Goal: Task Accomplishment & Management: Complete application form

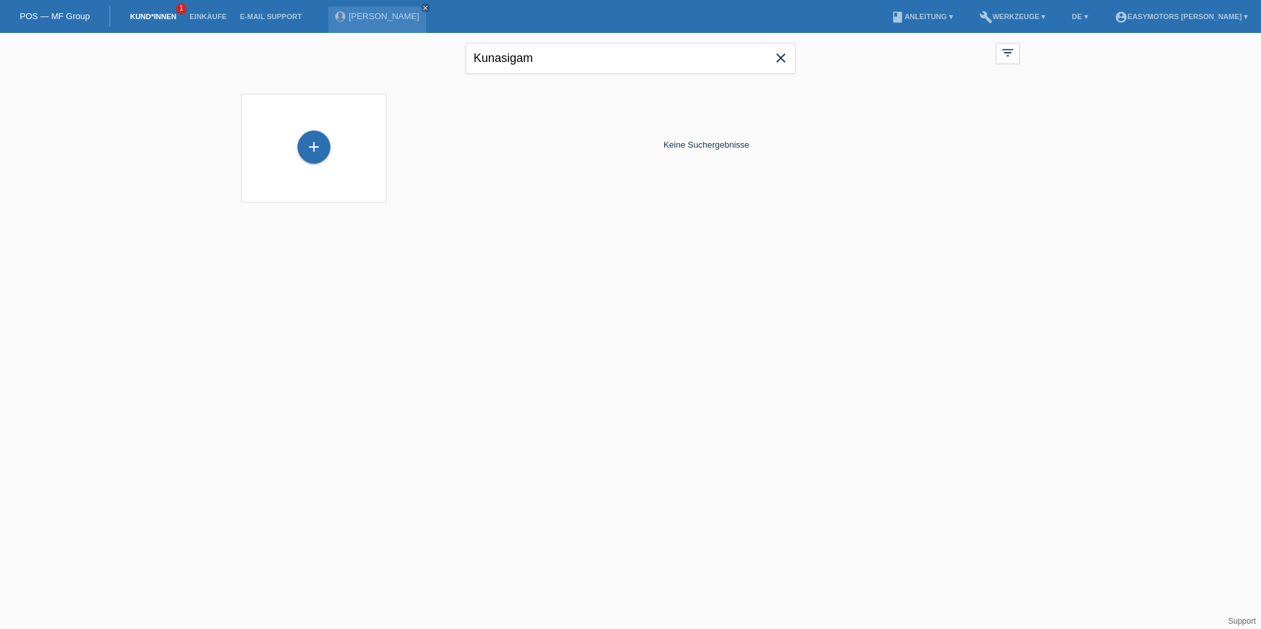
click at [786, 55] on icon "close" at bounding box center [781, 58] width 16 height 16
type input "leo"
click at [429, 7] on icon "close" at bounding box center [425, 8] width 7 height 7
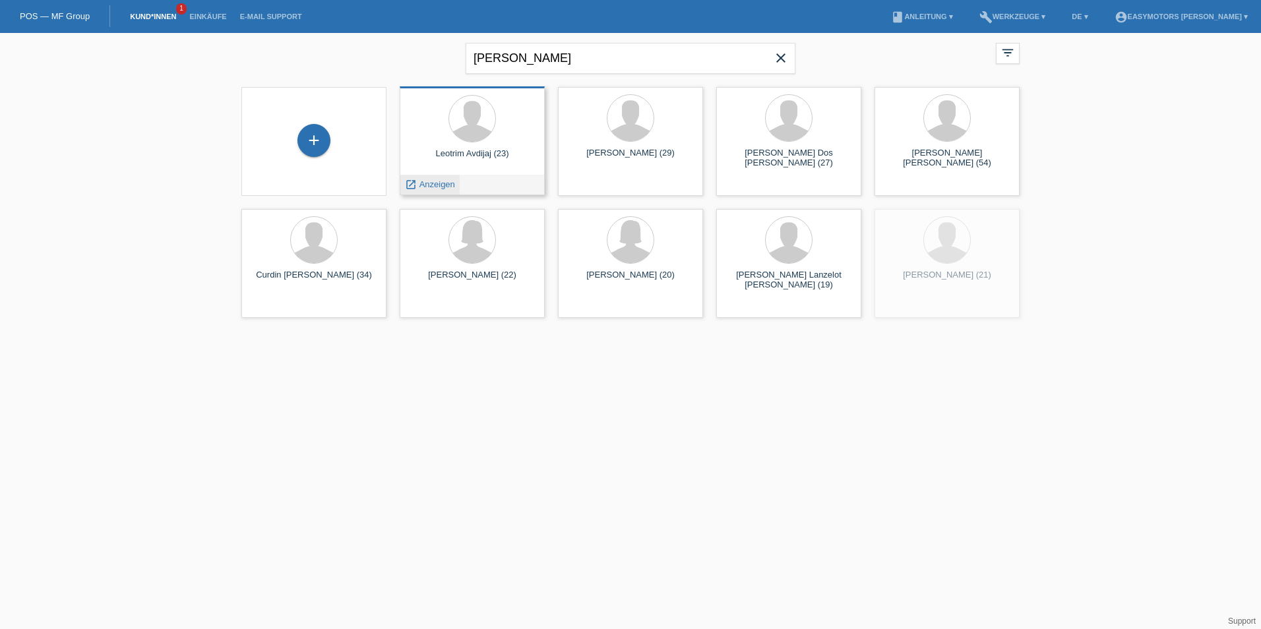
click at [441, 185] on span "Anzeigen" at bounding box center [437, 184] width 36 height 10
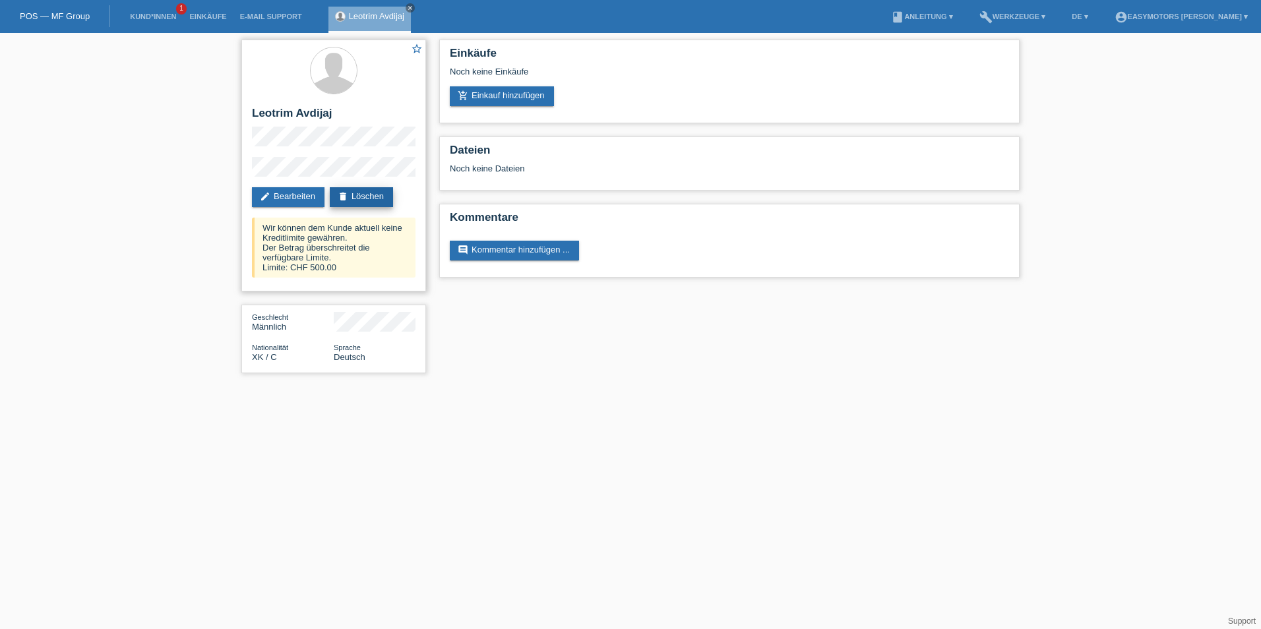
click at [369, 195] on link "delete Löschen" at bounding box center [361, 197] width 63 height 20
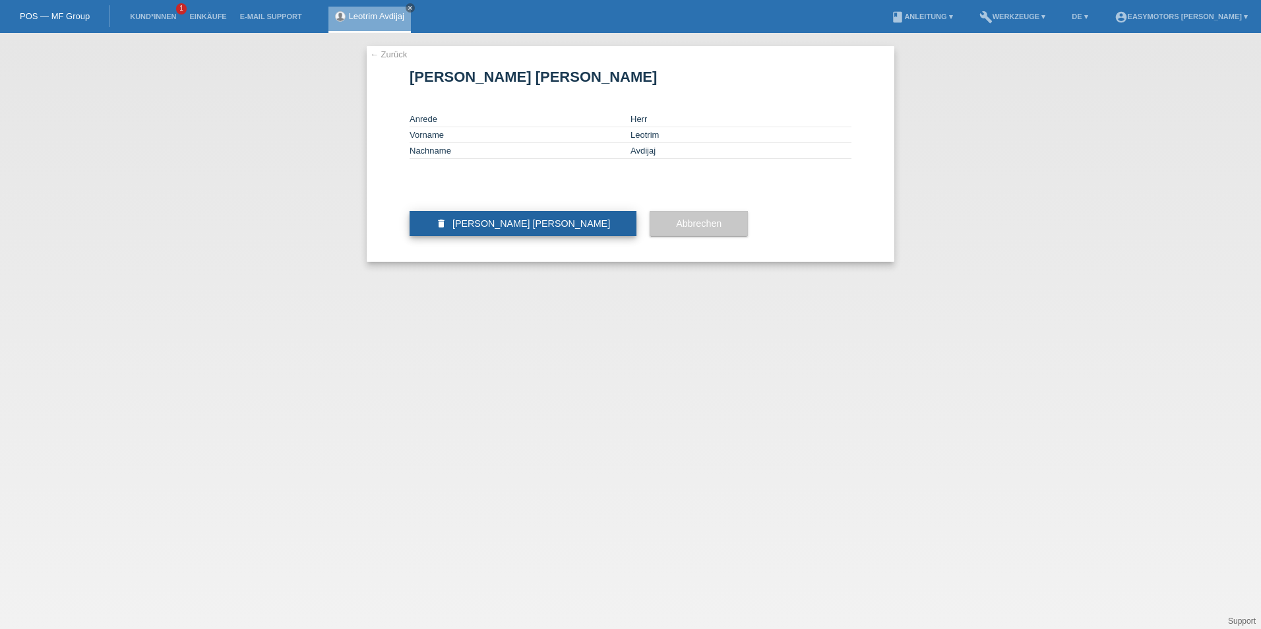
click at [465, 229] on span "Kunde löschen" at bounding box center [531, 223] width 158 height 11
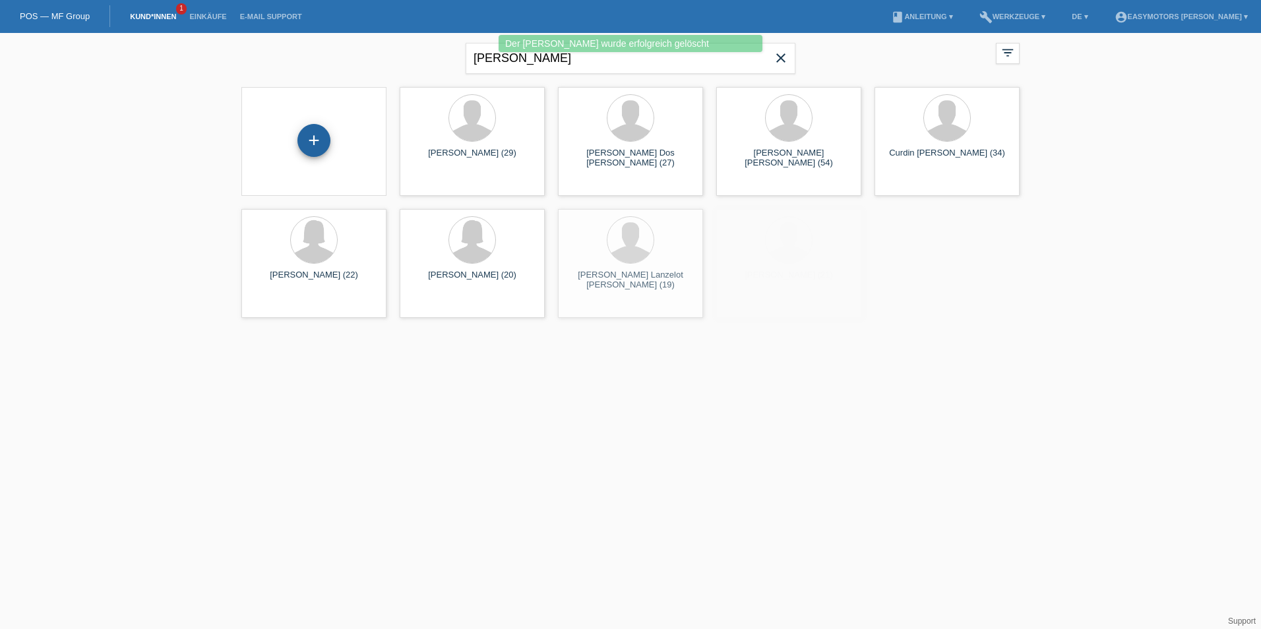
click at [313, 148] on div "+" at bounding box center [313, 140] width 33 height 33
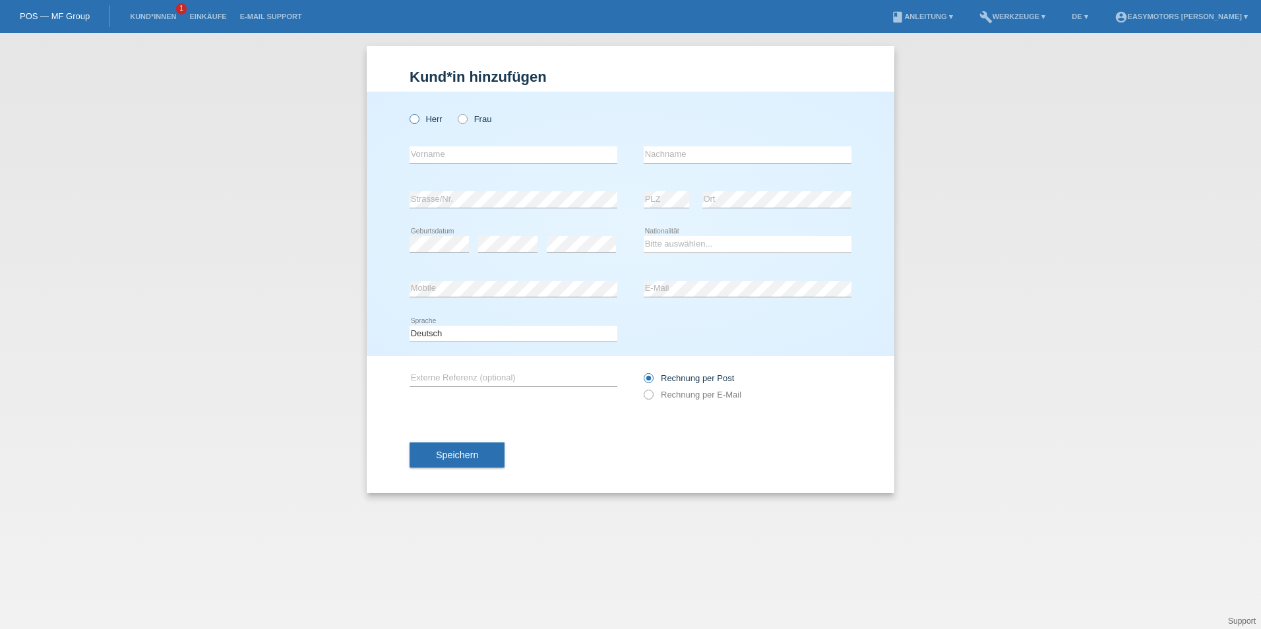
click at [435, 122] on label "Herr" at bounding box center [426, 119] width 33 height 10
click at [418, 122] on input "Herr" at bounding box center [414, 118] width 9 height 9
radio input "true"
click at [471, 153] on input "text" at bounding box center [514, 154] width 208 height 16
type input "Leotrim"
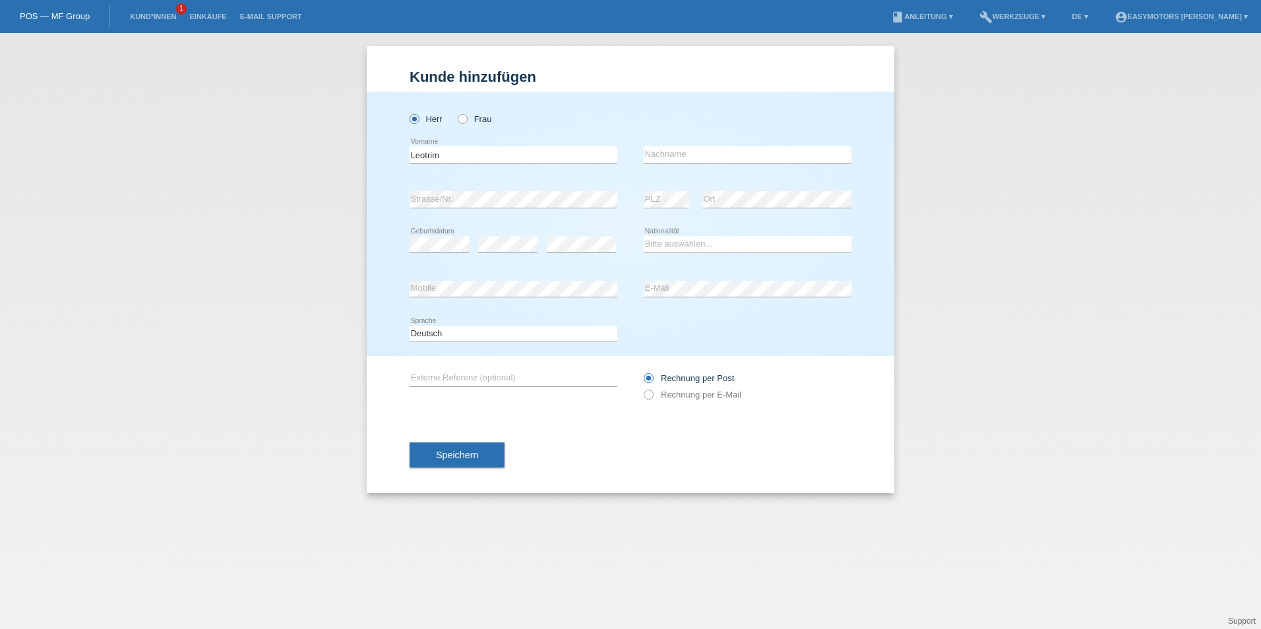
type input "Avdijaj"
click at [664, 239] on select "Bitte auswählen... Schweiz Deutschland Liechtenstein Österreich ------------ Af…" at bounding box center [748, 244] width 208 height 16
select select "XK"
click at [644, 236] on select "Bitte auswählen... Schweiz Deutschland Liechtenstein Österreich ------------ Af…" at bounding box center [748, 244] width 208 height 16
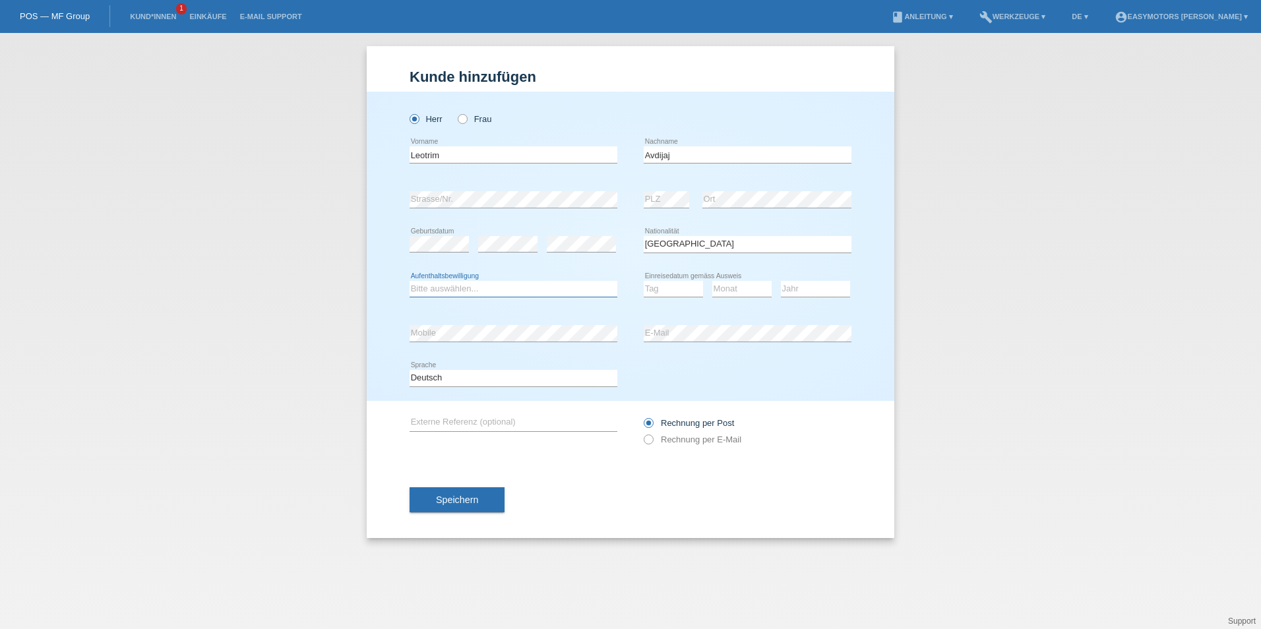
select select "C"
select select "21"
select select "10"
select select "2004"
click at [444, 496] on span "Speichern" at bounding box center [457, 500] width 42 height 11
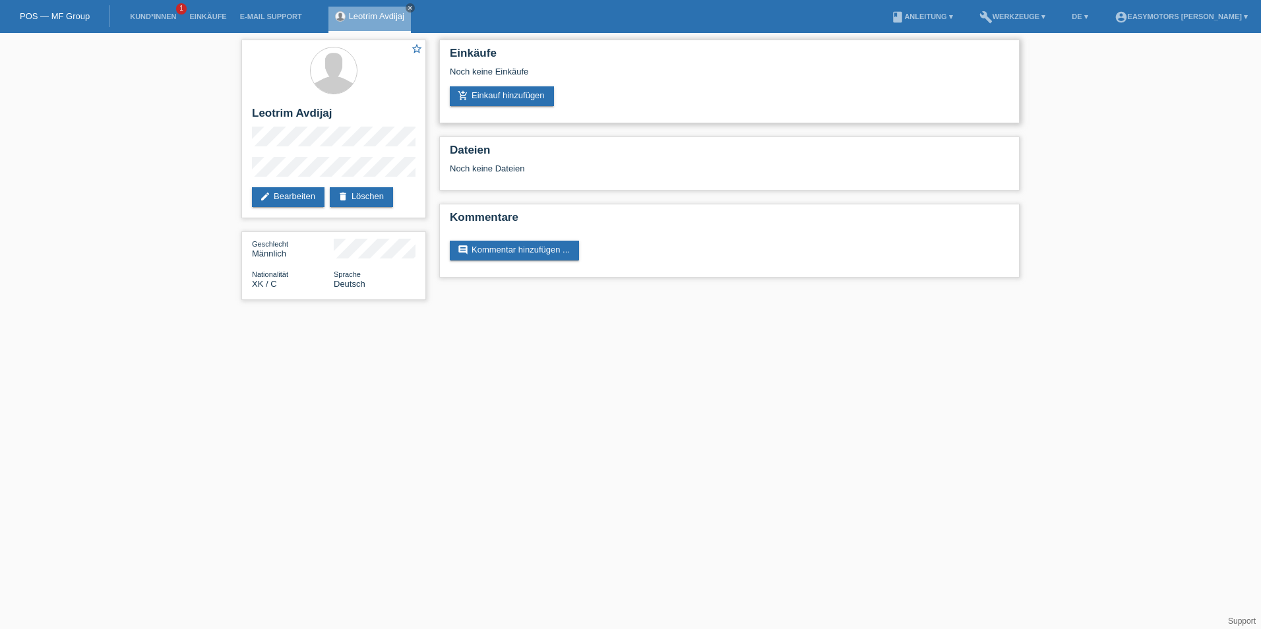
click at [532, 106] on div "Einkäufe Noch keine Einkäufe add_shopping_cart Einkauf hinzufügen" at bounding box center [729, 82] width 580 height 84
click at [533, 102] on link "add_shopping_cart Einkauf hinzufügen" at bounding box center [502, 96] width 104 height 20
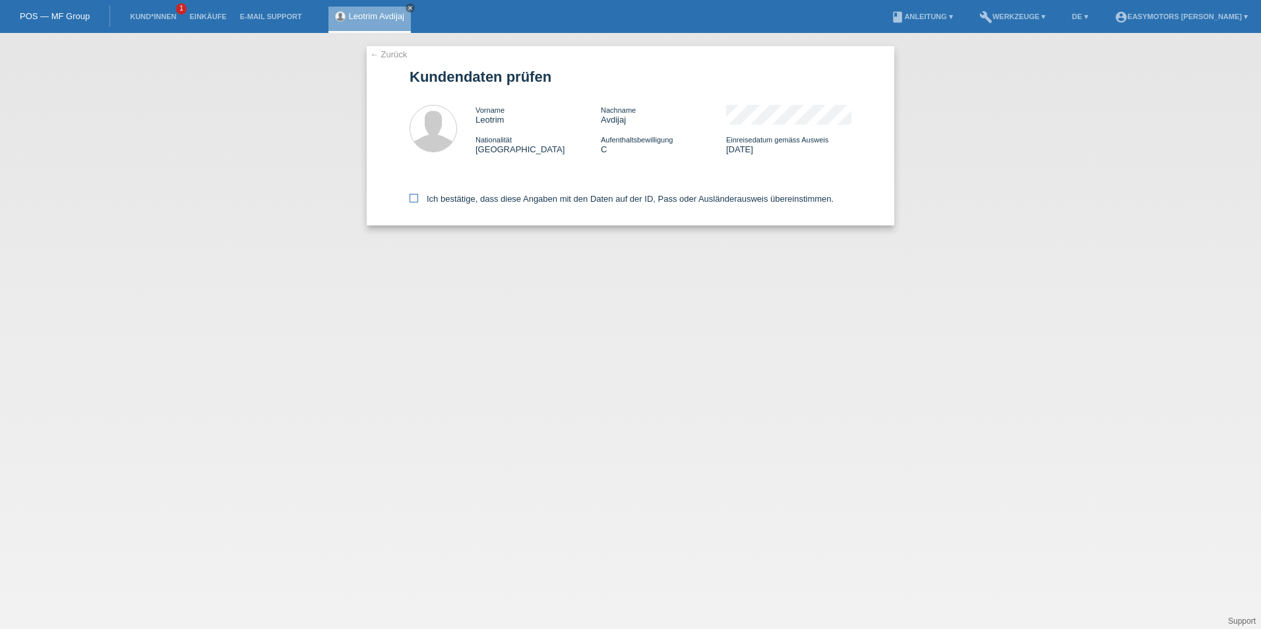
click at [417, 195] on icon at bounding box center [414, 198] width 9 height 9
click at [417, 195] on input "Ich bestätige, dass diese Angaben mit den Daten auf der ID, Pass oder Ausländer…" at bounding box center [414, 198] width 9 height 9
checkbox input "true"
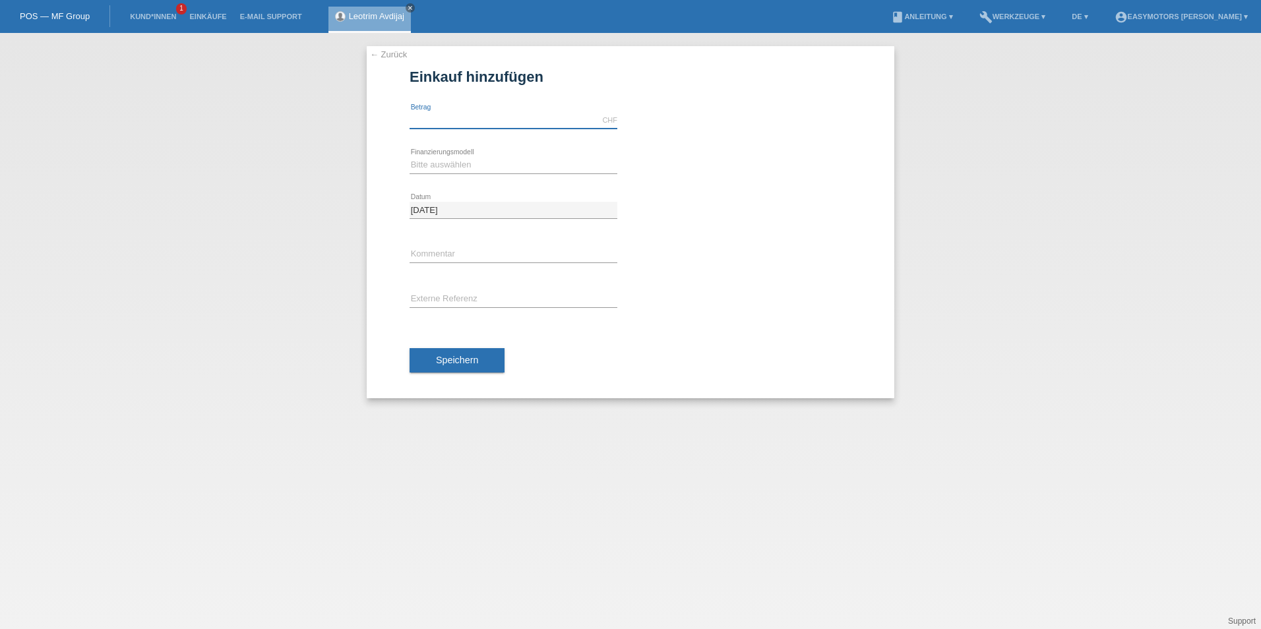
click at [443, 125] on input "text" at bounding box center [514, 120] width 208 height 16
type input "2800.00"
click at [447, 168] on select "Bitte auswählen Fixe Raten Kauf auf Rechnung mit Teilzahlungsoption" at bounding box center [514, 165] width 208 height 16
select select "81"
click at [410, 157] on select "Bitte auswählen Fixe Raten Kauf auf Rechnung mit Teilzahlungsoption" at bounding box center [514, 165] width 208 height 16
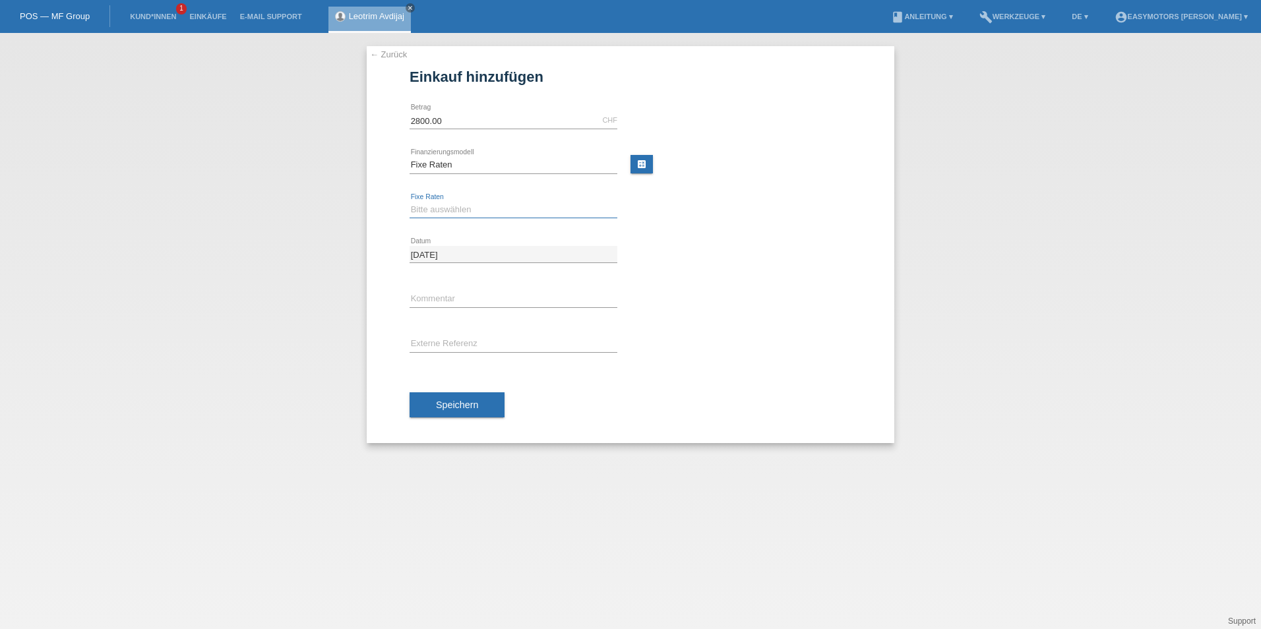
drag, startPoint x: 460, startPoint y: 210, endPoint x: 460, endPoint y: 220, distance: 9.2
click at [460, 210] on select "Bitte auswählen 12 Raten 24 Raten 48 Raten" at bounding box center [514, 210] width 208 height 16
select select "320"
click at [410, 202] on select "Bitte auswählen 12 Raten 24 Raten 48 Raten" at bounding box center [514, 210] width 208 height 16
click at [446, 400] on span "Speichern" at bounding box center [457, 405] width 42 height 11
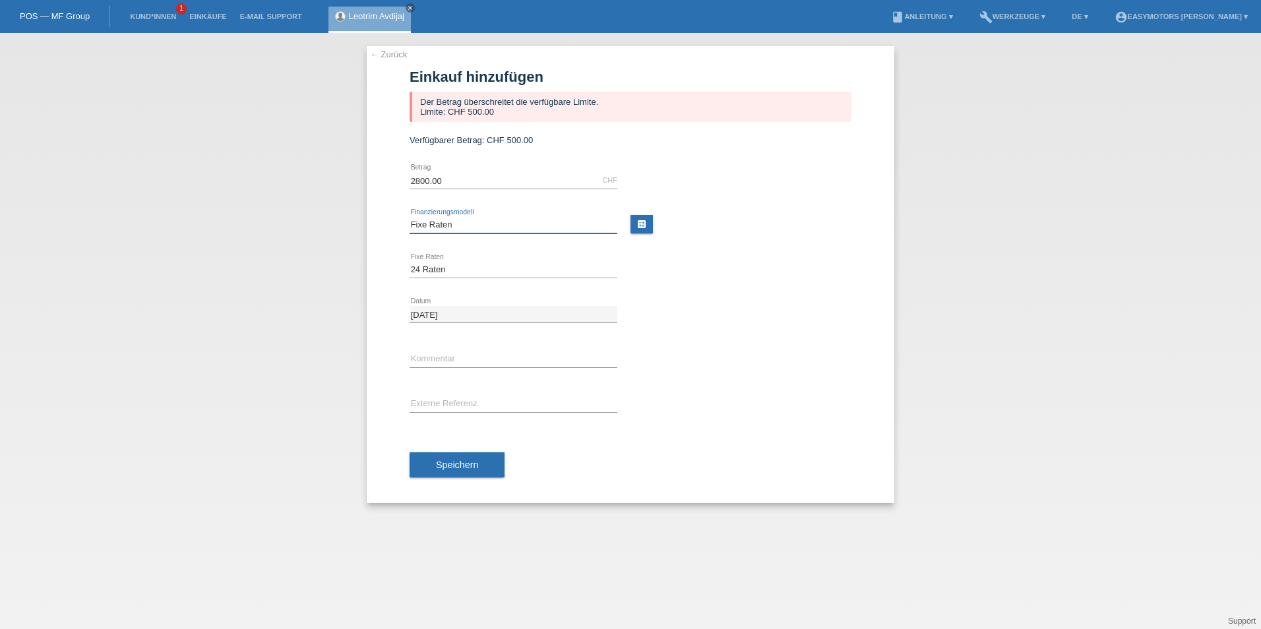
click at [468, 225] on select "Bitte auswählen Fixe Raten Kauf auf Rechnung mit Teilzahlungsoption" at bounding box center [514, 225] width 208 height 16
select select "82"
click at [410, 217] on select "Bitte auswählen Fixe Raten Kauf auf Rechnung mit Teilzahlungsoption" at bounding box center [514, 225] width 208 height 16
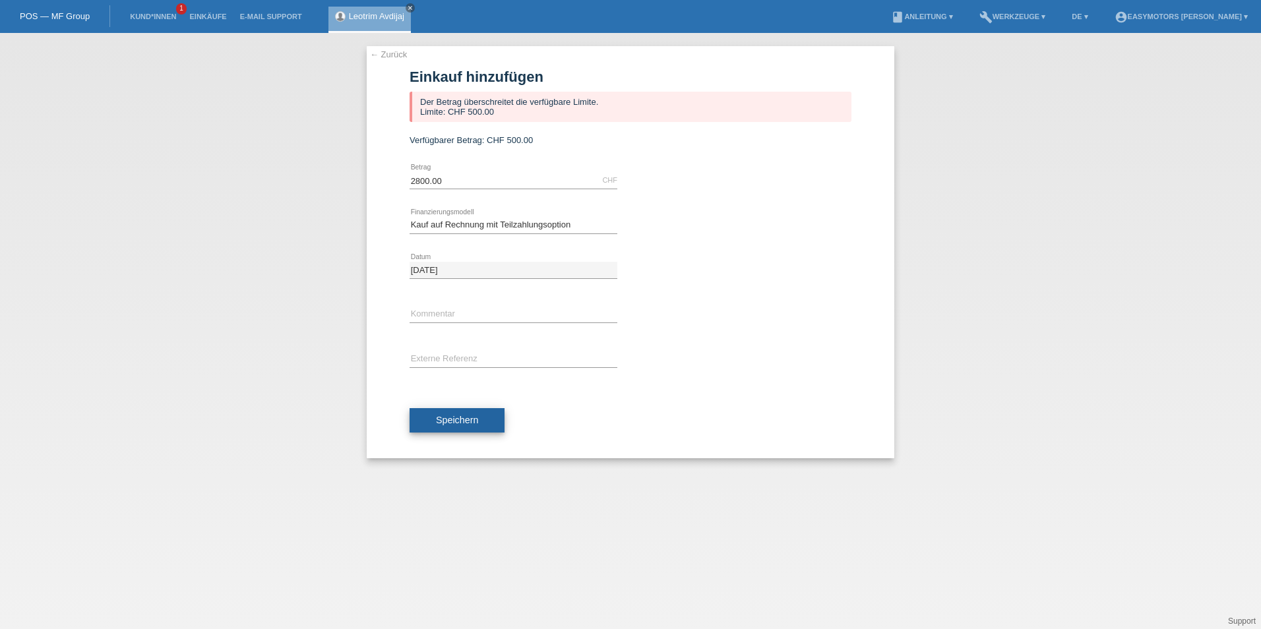
click at [450, 423] on span "Speichern" at bounding box center [457, 420] width 42 height 11
click at [376, 58] on link "← Zurück" at bounding box center [388, 54] width 37 height 10
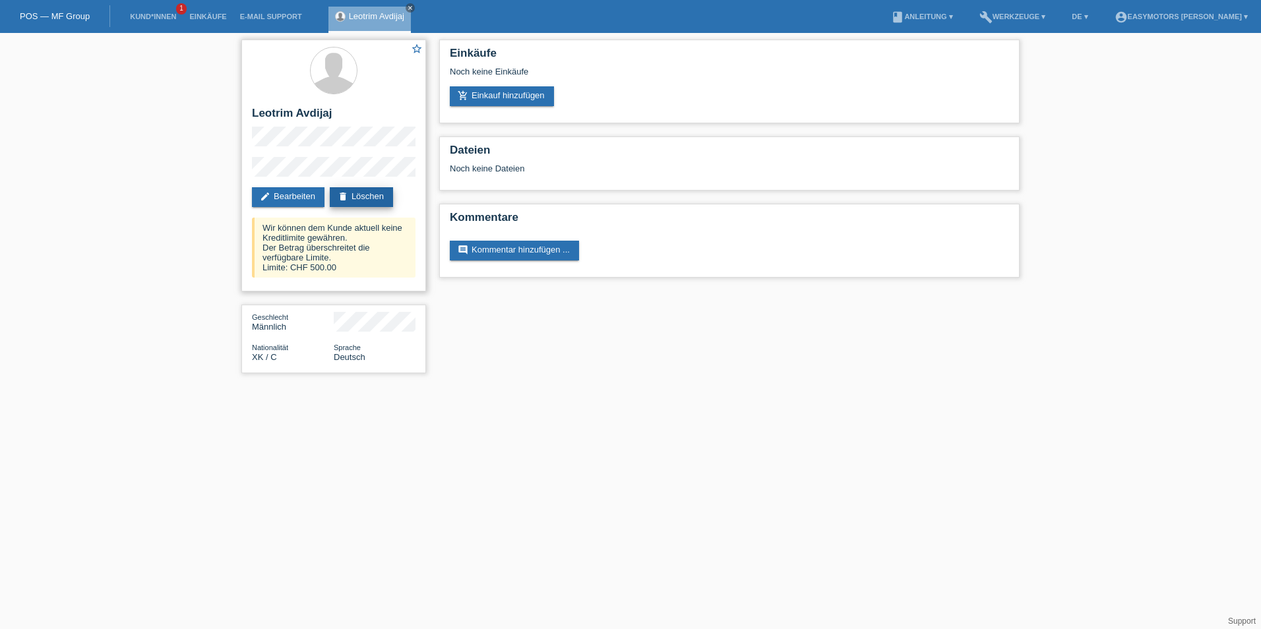
click at [393, 203] on link "delete Löschen" at bounding box center [361, 197] width 63 height 20
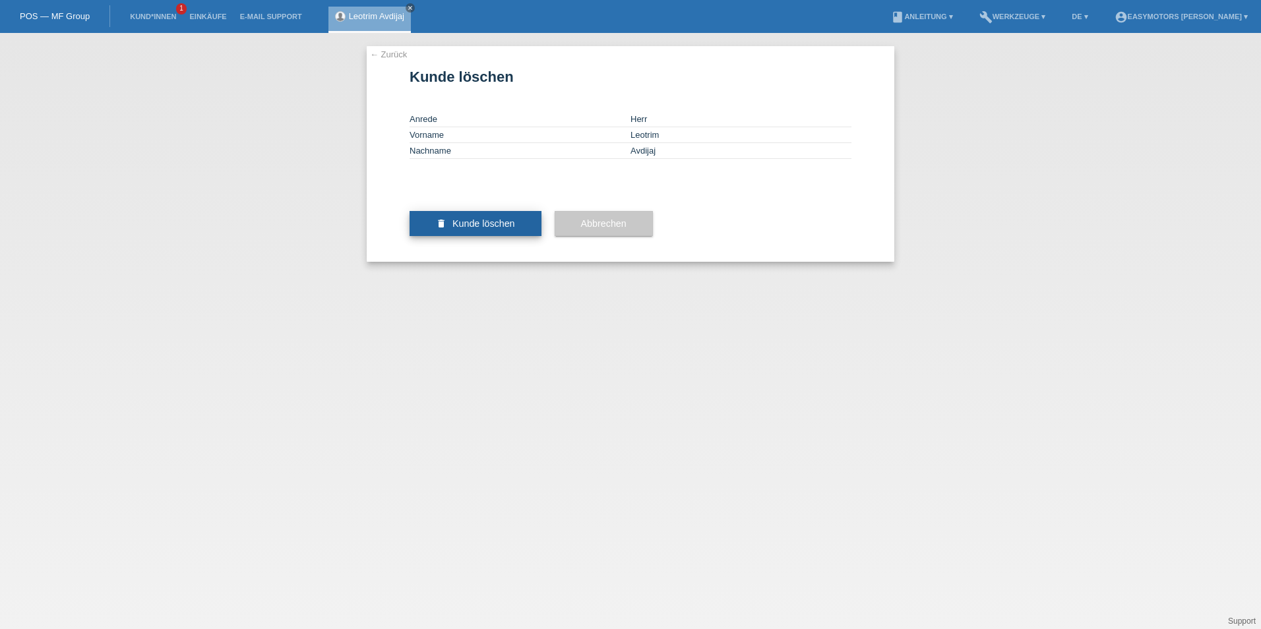
click at [479, 229] on span "Kunde löschen" at bounding box center [483, 223] width 63 height 11
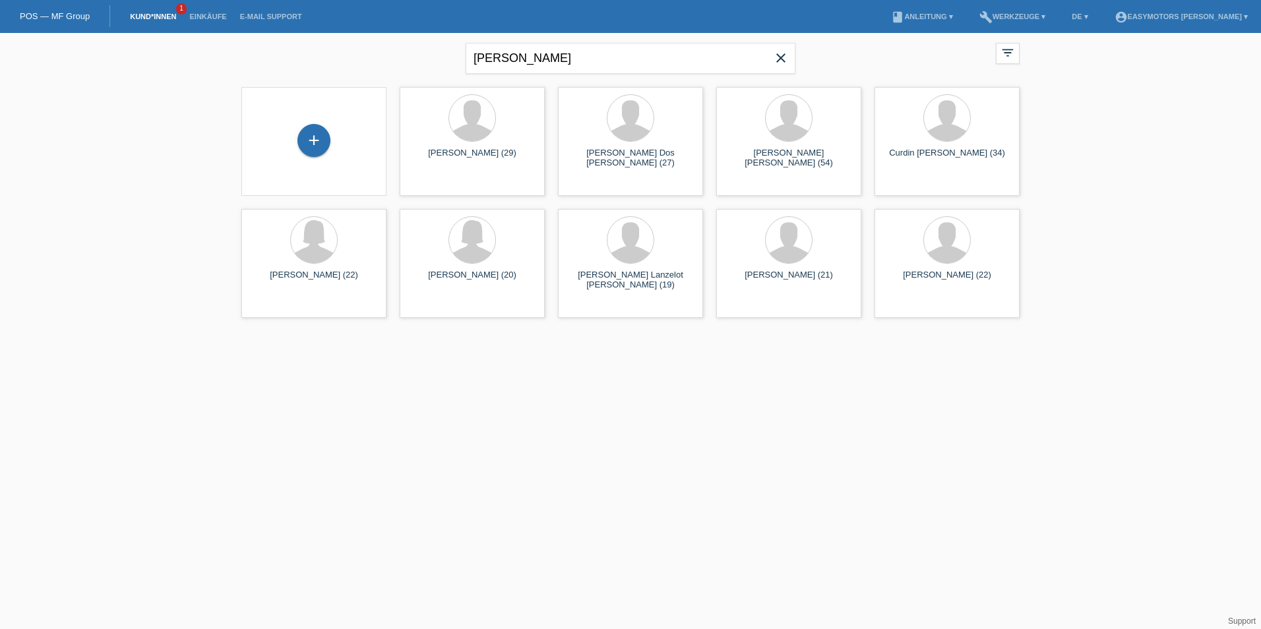
click at [338, 125] on div "+" at bounding box center [314, 141] width 124 height 35
click at [315, 133] on div "+" at bounding box center [313, 140] width 33 height 33
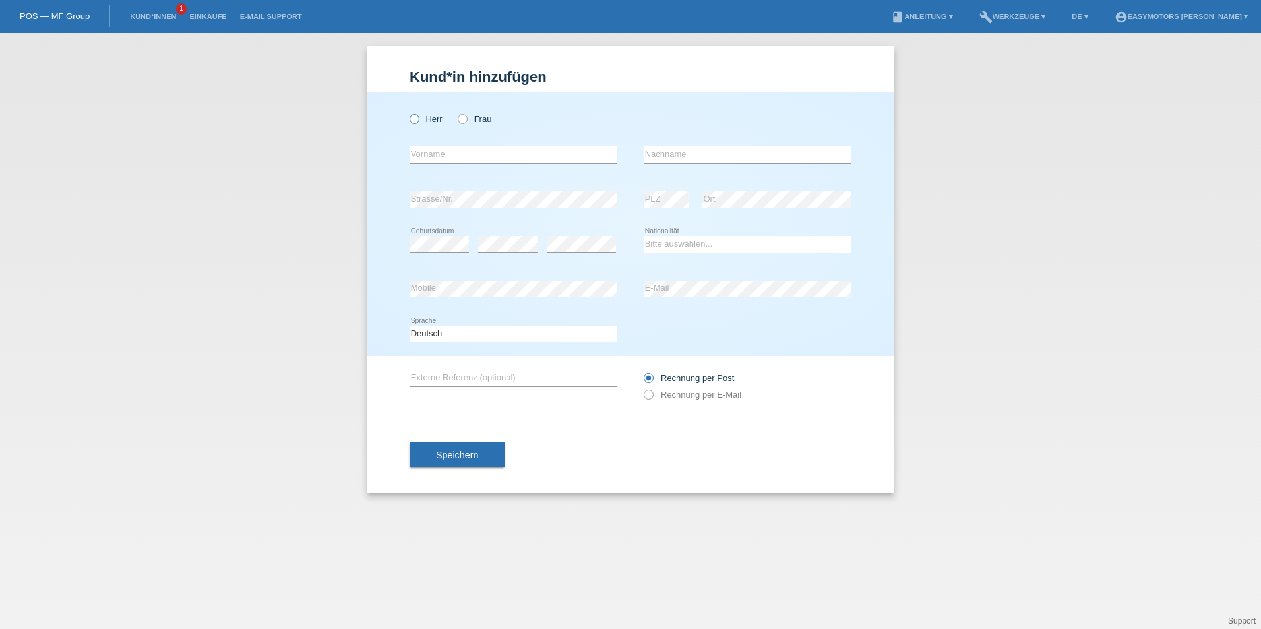
click at [433, 120] on label "Herr" at bounding box center [426, 119] width 33 height 10
click at [418, 120] on input "Herr" at bounding box center [414, 118] width 9 height 9
radio input "true"
click at [447, 166] on div "error Vorname" at bounding box center [514, 155] width 208 height 45
click at [432, 150] on input "text" at bounding box center [514, 154] width 208 height 16
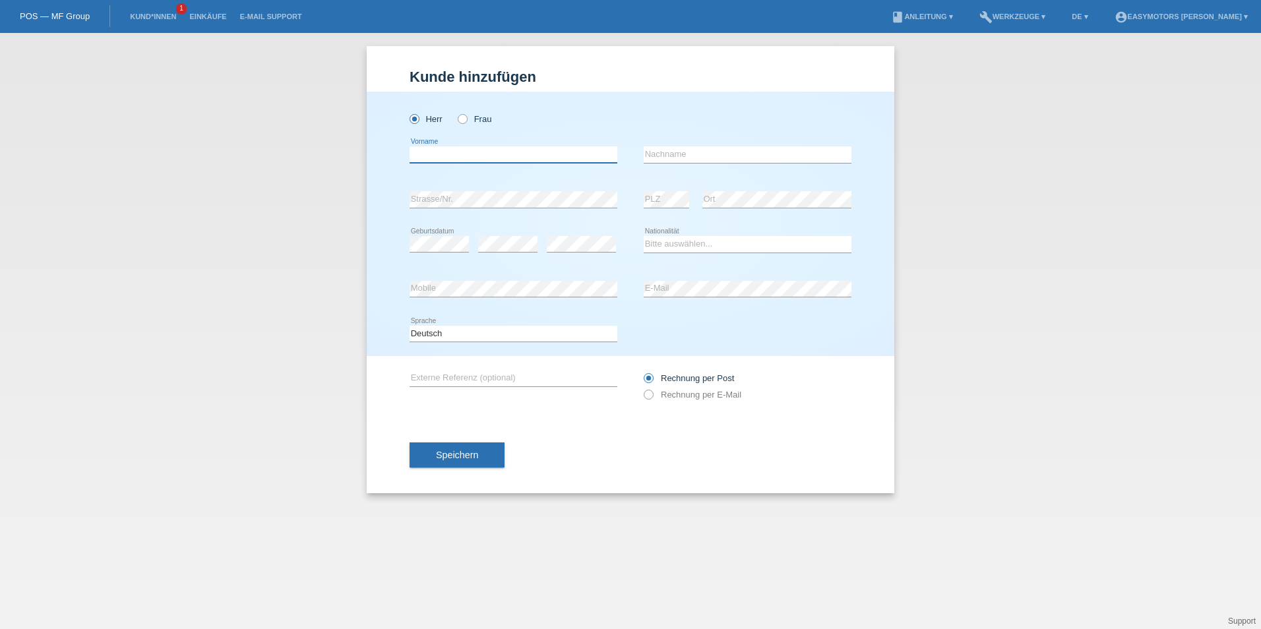
type input "Leotrim"
type input "Avdijaj"
click at [730, 245] on select "Bitte auswählen... Schweiz Deutschland Liechtenstein Österreich ------------ Af…" at bounding box center [748, 244] width 208 height 16
select select "XK"
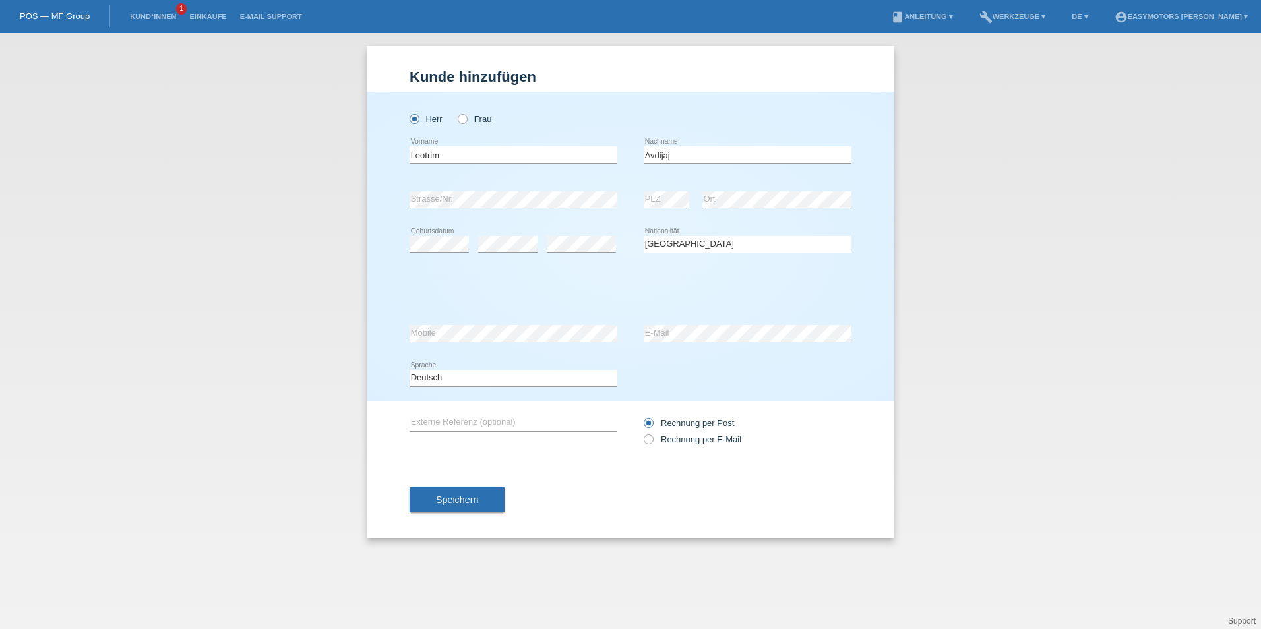
click at [935, 207] on div "Kund*in hinzufügen Kunde hinzufügen Kundin hinzufügen Herr Frau Leotrim error V…" at bounding box center [630, 331] width 1261 height 596
drag, startPoint x: 574, startPoint y: 277, endPoint x: 558, endPoint y: 292, distance: 22.4
click at [570, 279] on div "Bitte auswählen... C B B - Flüchtlingsstatus Andere error Aufenthaltsbewilligung" at bounding box center [514, 289] width 208 height 45
click at [556, 295] on select "Bitte auswählen... C B B - Flüchtlingsstatus Andere" at bounding box center [514, 289] width 208 height 16
click at [410, 281] on select "Bitte auswählen... C B B - Flüchtlingsstatus Andere" at bounding box center [514, 289] width 208 height 16
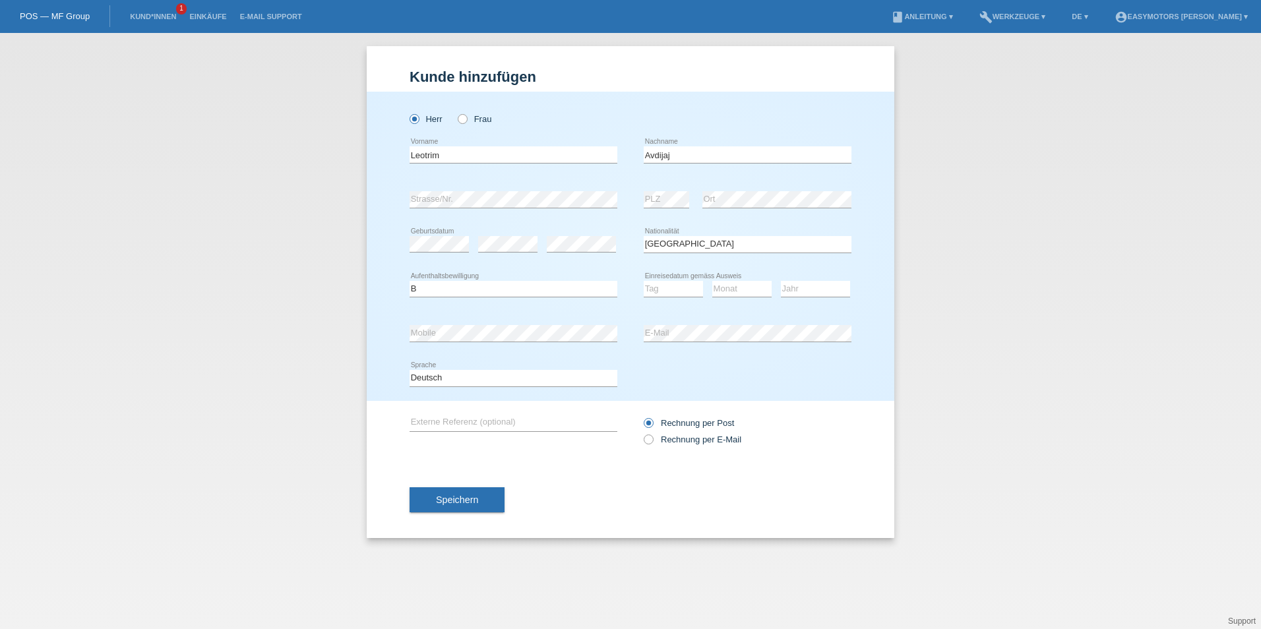
click at [591, 297] on icon at bounding box center [514, 297] width 208 height 1
drag, startPoint x: 593, startPoint y: 289, endPoint x: 588, endPoint y: 298, distance: 10.3
click at [593, 289] on select "Bitte auswählen... C B B - Flüchtlingsstatus Andere" at bounding box center [514, 289] width 208 height 16
click at [664, 278] on div "Tag 01 02 03 04 05 06 07 08 09 10 11 12 13 14 15 16" at bounding box center [673, 289] width 59 height 45
drag, startPoint x: 595, startPoint y: 282, endPoint x: 592, endPoint y: 297, distance: 15.4
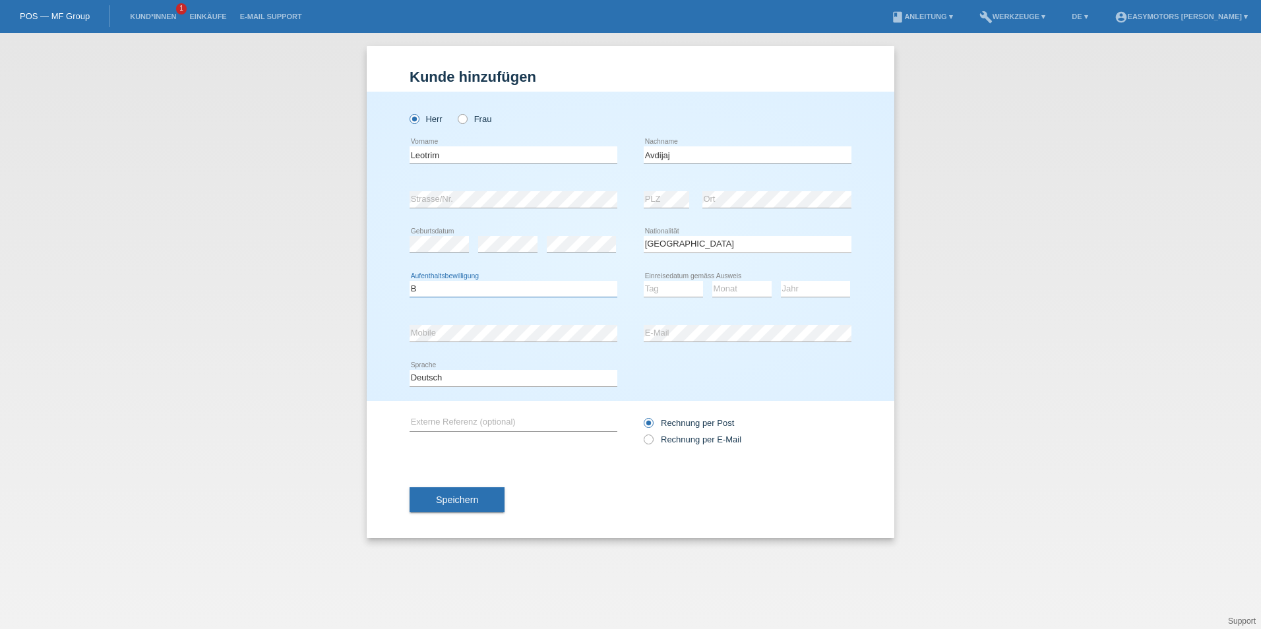
click at [594, 284] on select "Bitte auswählen... C B B - Flüchtlingsstatus Andere" at bounding box center [514, 289] width 208 height 16
select select "C"
click at [410, 281] on select "Bitte auswählen... C B B - Flüchtlingsstatus Andere" at bounding box center [514, 289] width 208 height 16
click at [670, 295] on select "Tag 01 02 03 04 05 06 07 08 09 10 11" at bounding box center [673, 289] width 59 height 16
select select "21"
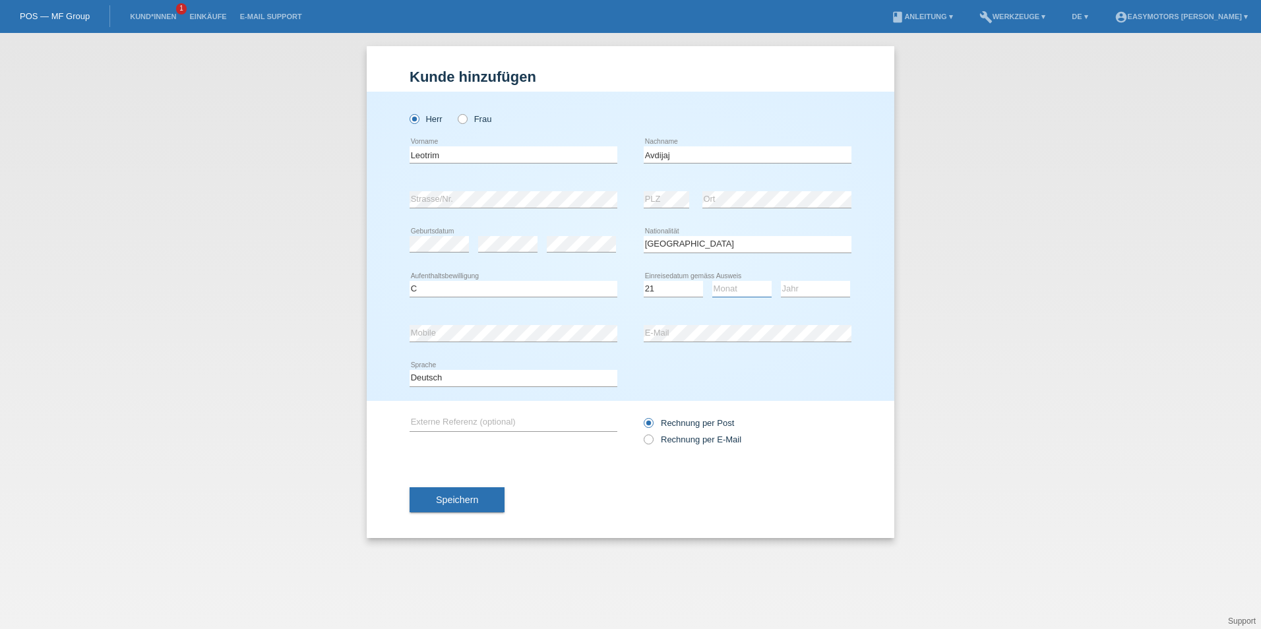
click at [735, 285] on select "Monat 01 02 03 04 05 06 07 08 09 10 11" at bounding box center [741, 289] width 59 height 16
select select "10"
click at [809, 289] on select "Jahr 2025 2024 2023 2022 2021 2020 2019 2018 2017 2016 2015 2014 2013 2012 2011…" at bounding box center [815, 289] width 69 height 16
select select "2004"
click at [1109, 289] on div "Kund*in hinzufügen Kunde hinzufügen Kundin hinzufügen Herr Frau Leotrim error V…" at bounding box center [630, 331] width 1261 height 596
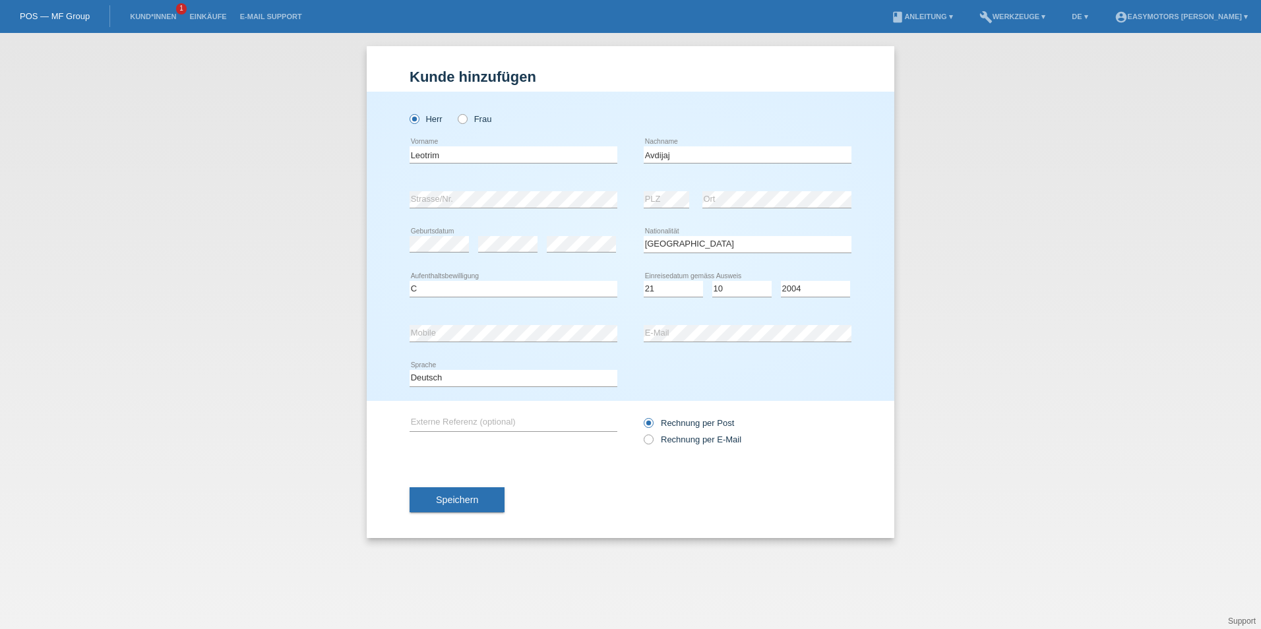
click at [937, 208] on div "Kund*in hinzufügen Kunde hinzufügen Kundin hinzufügen Herr Frau Leotrim error V…" at bounding box center [630, 331] width 1261 height 596
click at [438, 493] on button "Speichern" at bounding box center [457, 499] width 95 height 25
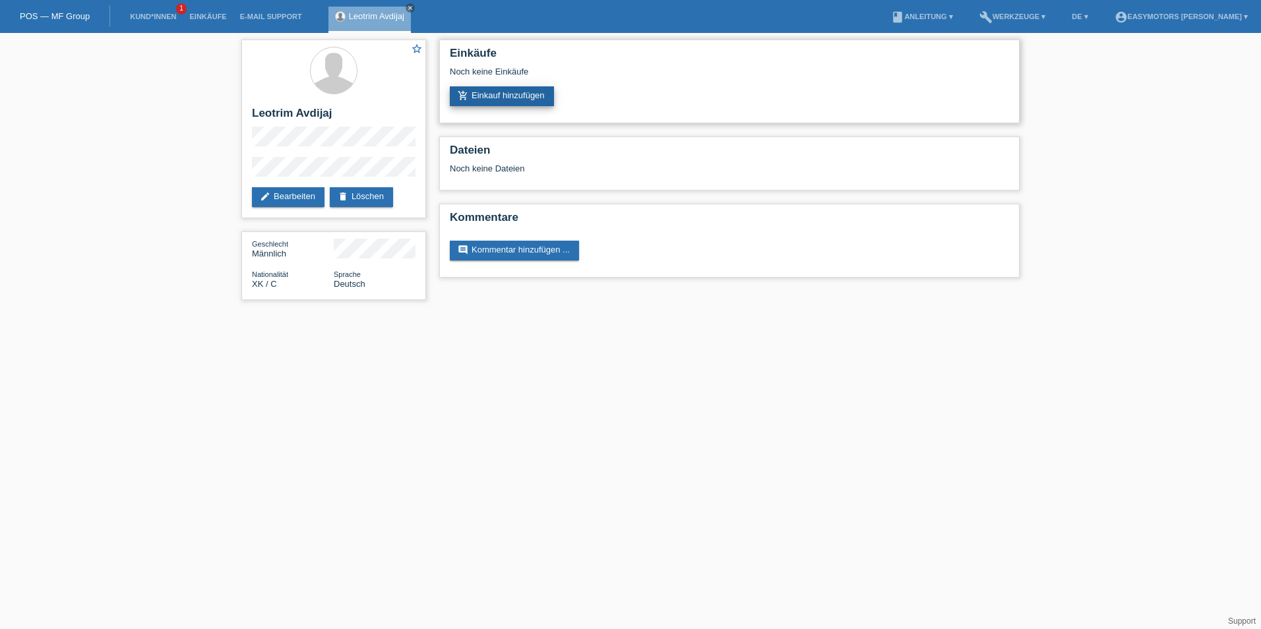
click at [541, 89] on link "add_shopping_cart Einkauf hinzufügen" at bounding box center [502, 96] width 104 height 20
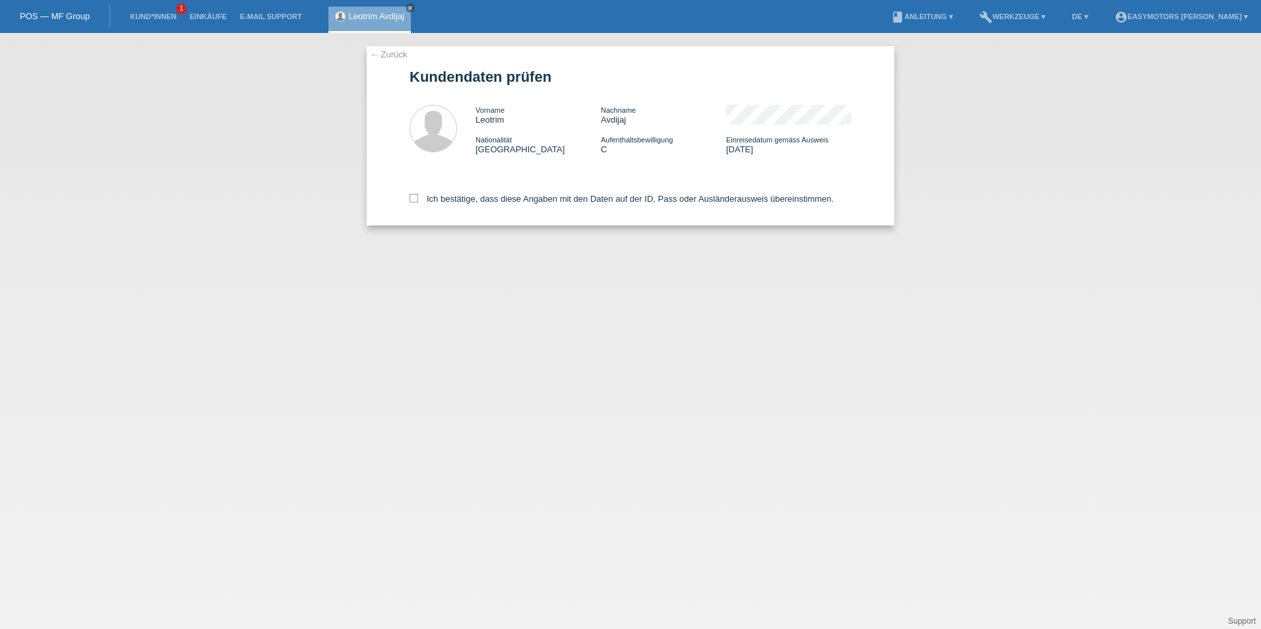
click at [439, 187] on div "Ich bestätige, dass diese Angaben mit den Daten auf der ID, Pass oder Ausländer…" at bounding box center [631, 197] width 442 height 58
click at [424, 195] on label "Ich bestätige, dass diese Angaben mit den Daten auf der ID, Pass oder Ausländer…" at bounding box center [622, 199] width 424 height 10
click at [418, 195] on input "Ich bestätige, dass diese Angaben mit den Daten auf der ID, Pass oder Ausländer…" at bounding box center [414, 198] width 9 height 9
checkbox input "true"
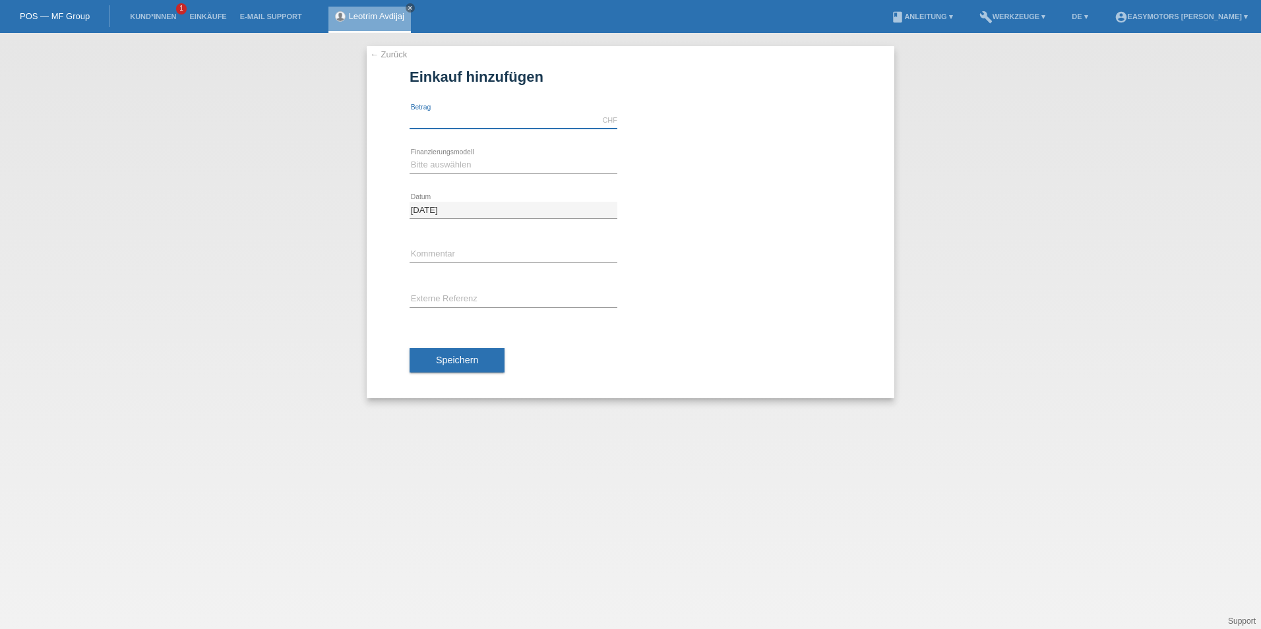
click at [466, 123] on input "text" at bounding box center [514, 120] width 208 height 16
type input "2800.00"
click at [439, 170] on select "Bitte auswählen Fixe Raten Kauf auf Rechnung mit Teilzahlungsoption" at bounding box center [514, 165] width 208 height 16
click at [439, 225] on div "[DATE] error Datum" at bounding box center [514, 210] width 208 height 45
drag, startPoint x: 462, startPoint y: 166, endPoint x: 462, endPoint y: 174, distance: 7.9
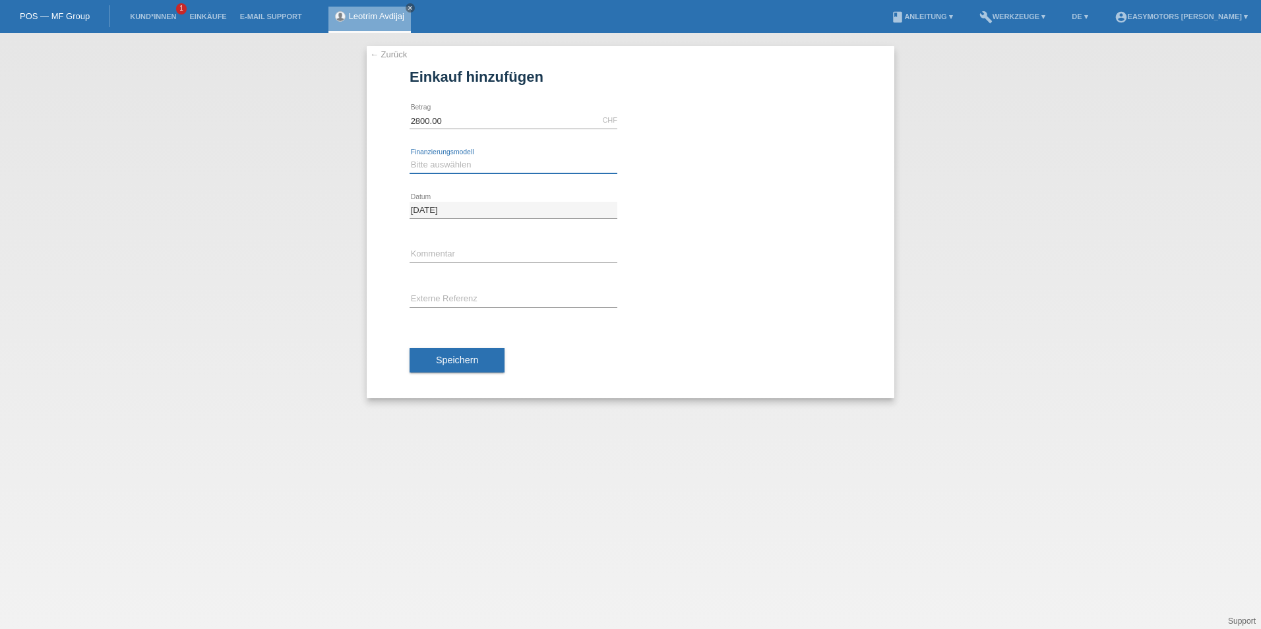
click at [462, 166] on select "Bitte auswählen Fixe Raten Kauf auf Rechnung mit Teilzahlungsoption" at bounding box center [514, 165] width 208 height 16
select select "82"
click at [410, 157] on select "Bitte auswählen Fixe Raten Kauf auf Rechnung mit Teilzahlungsoption" at bounding box center [514, 165] width 208 height 16
click at [448, 357] on span "Speichern" at bounding box center [457, 360] width 42 height 11
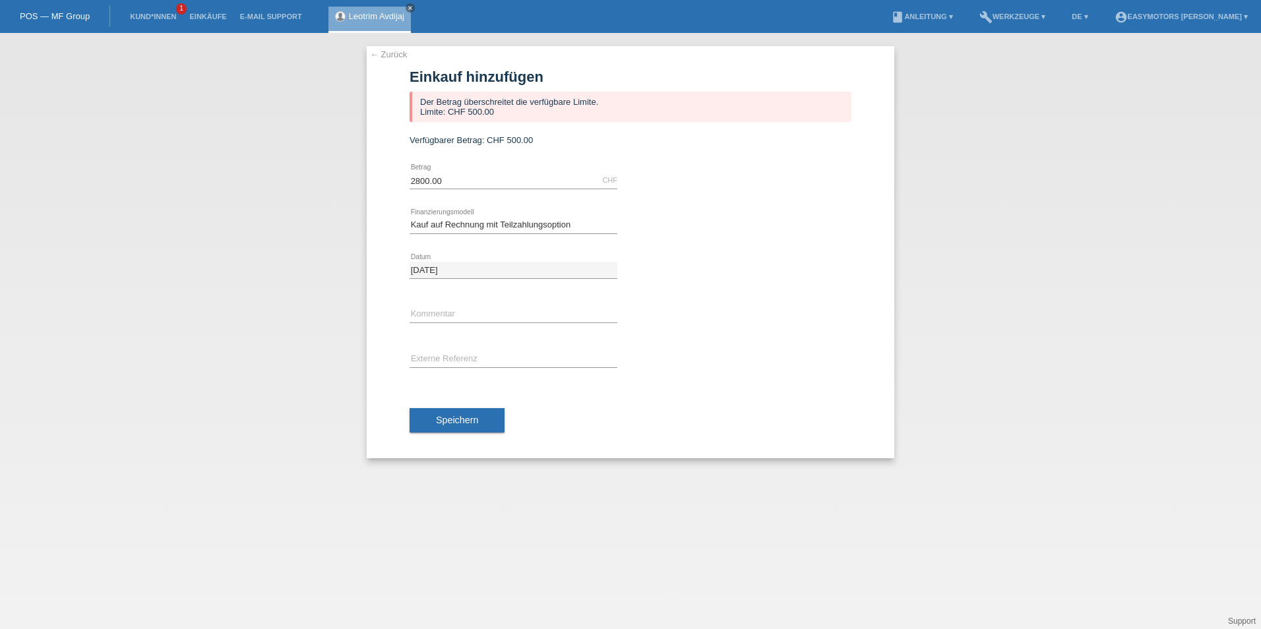
click at [402, 55] on link "← Zurück" at bounding box center [388, 54] width 37 height 10
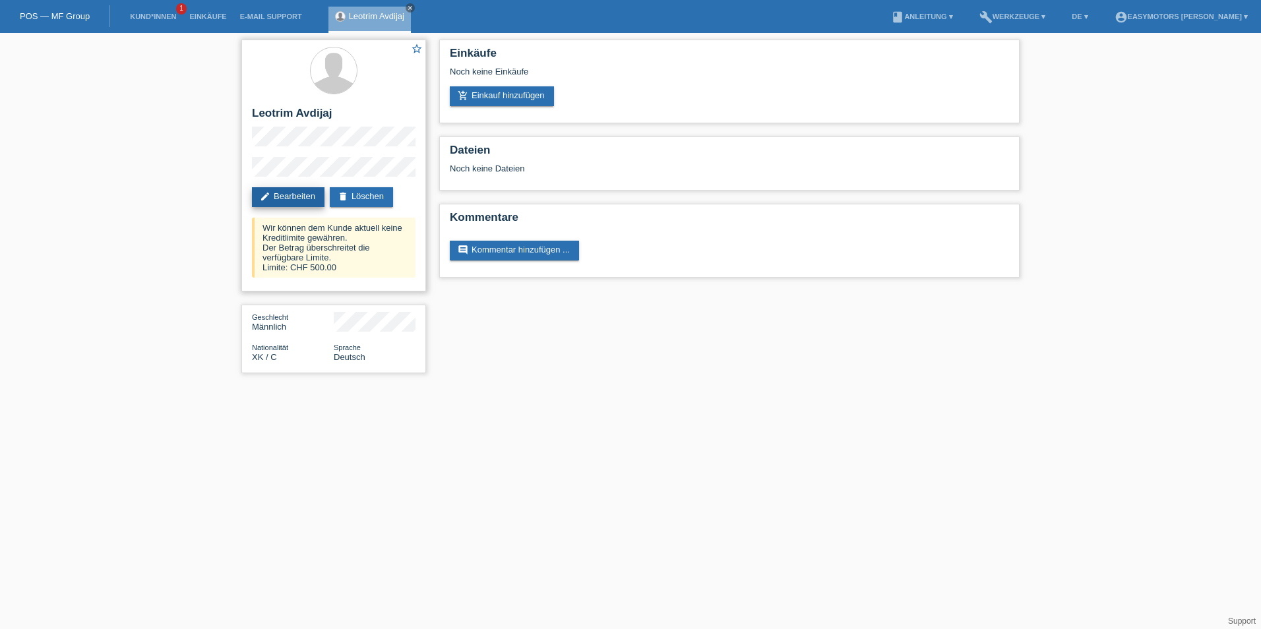
click at [257, 195] on link "edit Bearbeiten" at bounding box center [288, 197] width 73 height 20
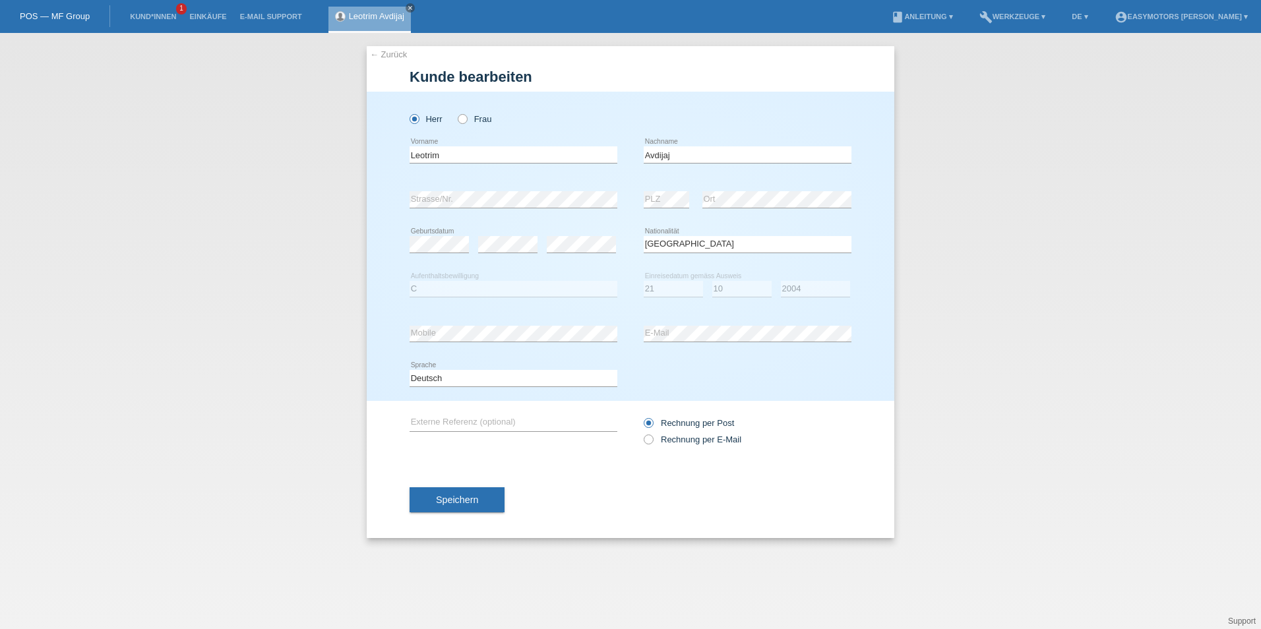
select select "XK"
select select "C"
select select "21"
select select "10"
select select "2004"
